Goal: Transaction & Acquisition: Purchase product/service

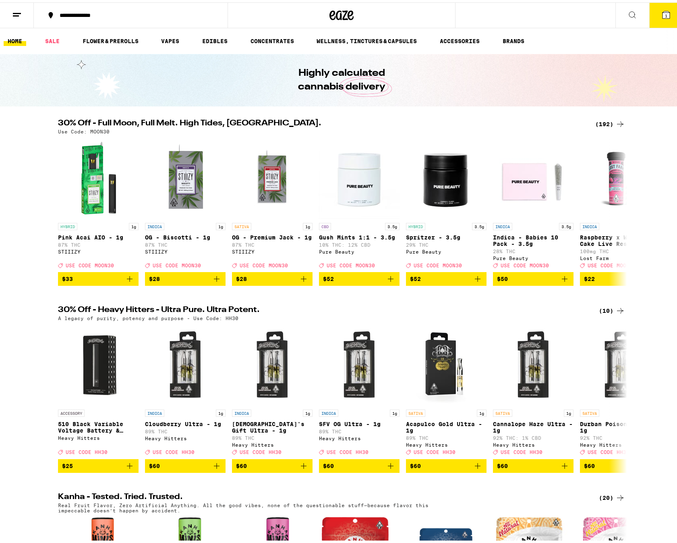
click at [604, 121] on div "(192)" at bounding box center [610, 122] width 30 height 10
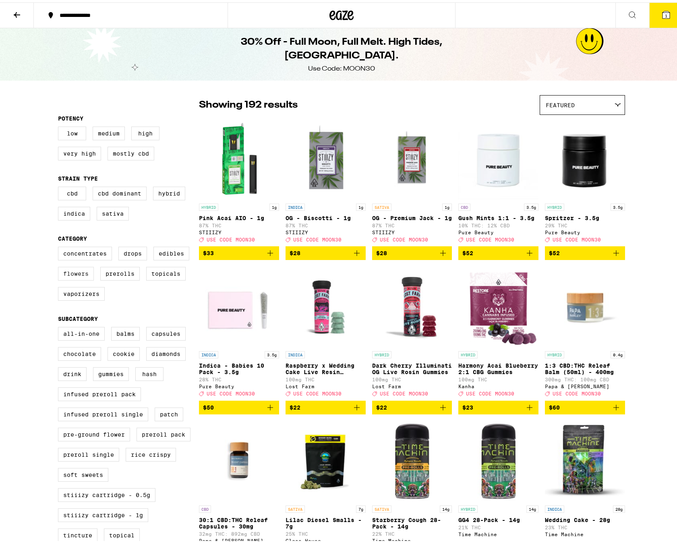
click at [84, 278] on label "Flowers" at bounding box center [76, 271] width 36 height 14
click at [60, 246] on input "Flowers" at bounding box center [60, 245] width 0 height 0
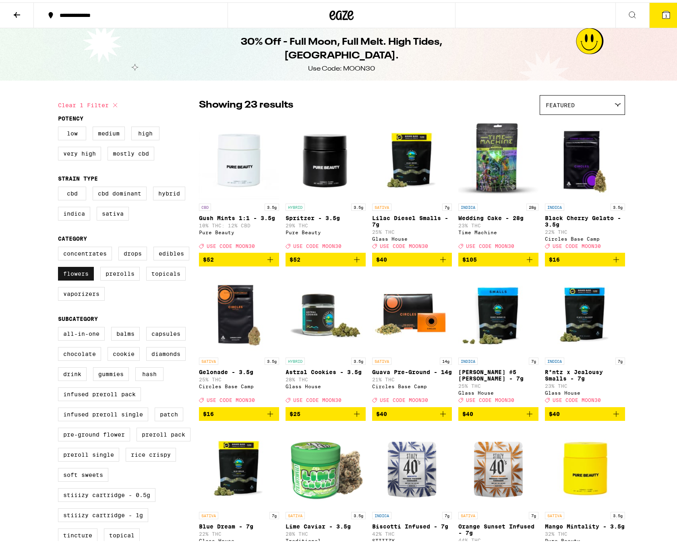
click at [68, 278] on label "Flowers" at bounding box center [76, 271] width 36 height 14
click at [60, 246] on input "Flowers" at bounding box center [60, 245] width 0 height 0
checkbox input "false"
click at [110, 276] on label "Prerolls" at bounding box center [119, 271] width 39 height 14
click at [60, 246] on input "Prerolls" at bounding box center [60, 245] width 0 height 0
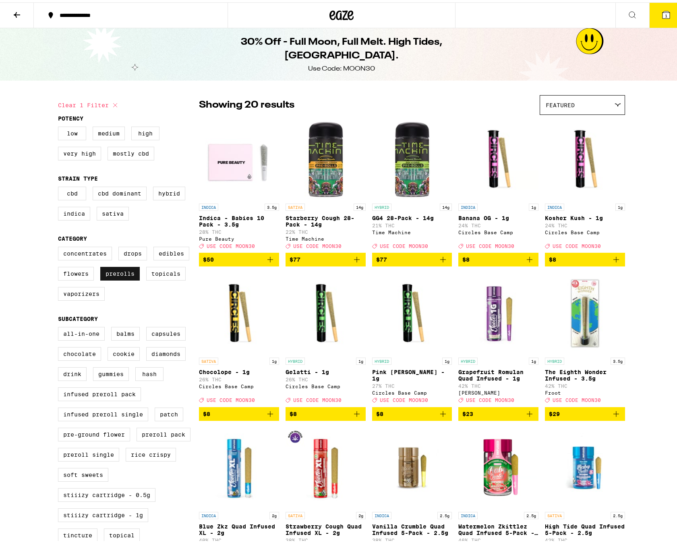
click at [121, 278] on label "Prerolls" at bounding box center [119, 271] width 39 height 14
click at [60, 246] on input "Prerolls" at bounding box center [60, 245] width 0 height 0
checkbox input "false"
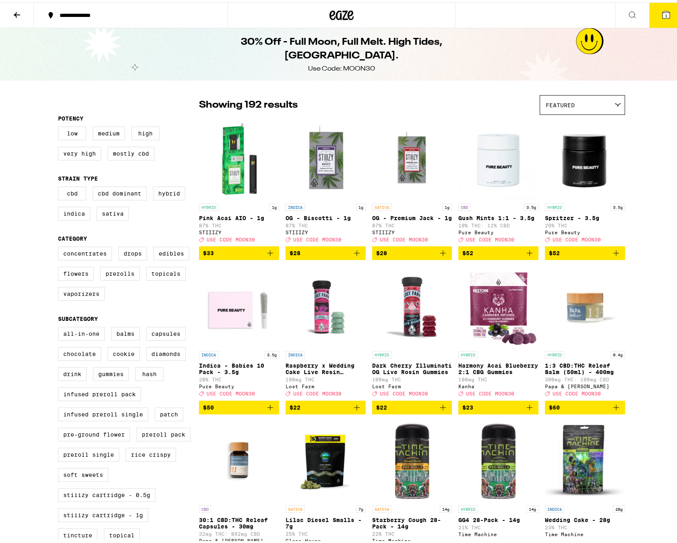
click at [15, 12] on icon at bounding box center [17, 13] width 6 height 6
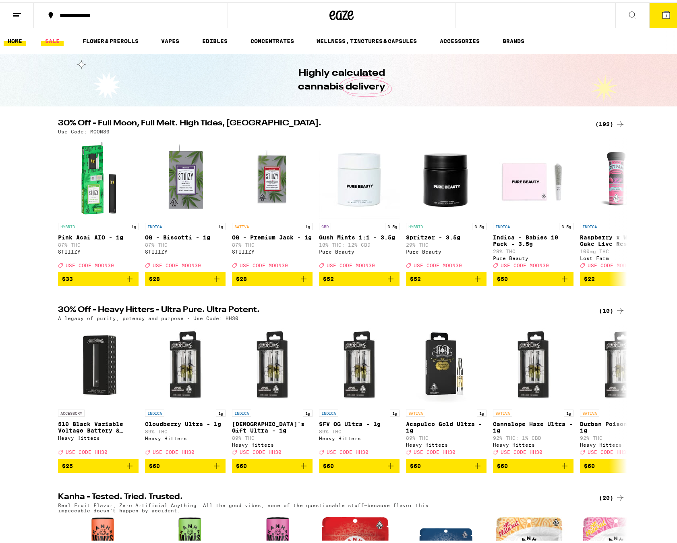
click at [53, 35] on link "SALE" at bounding box center [52, 39] width 23 height 10
